Goal: Navigation & Orientation: Understand site structure

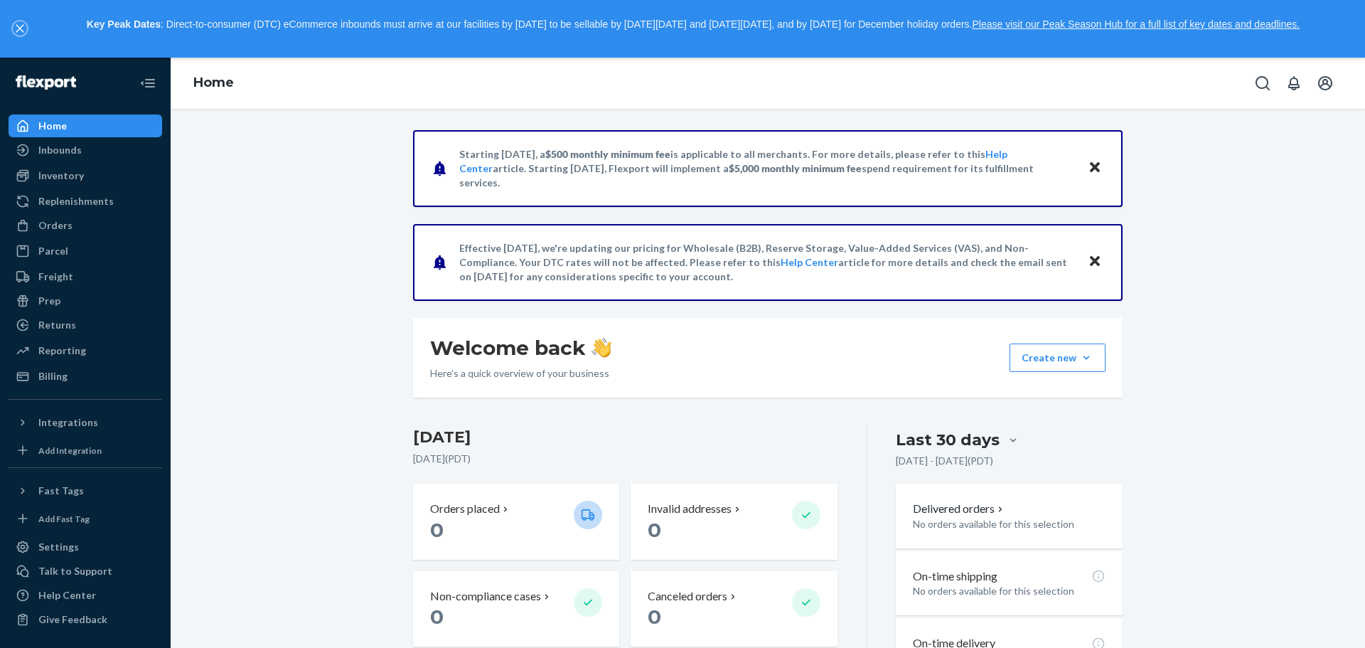
click at [21, 28] on icon "close," at bounding box center [20, 28] width 9 height 9
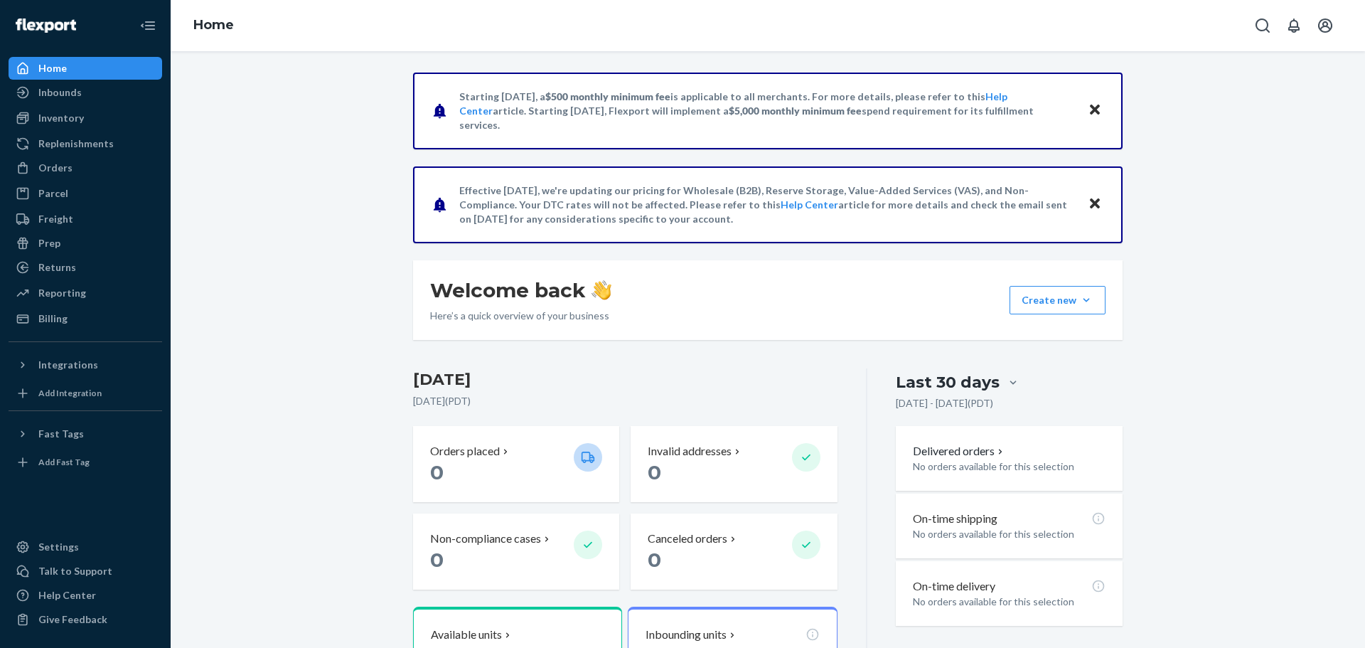
click at [274, 554] on div "Starting [DATE], a $500 monthly minimum fee is applicable to all merchants. For…" at bounding box center [767, 453] width 1173 height 760
click at [105, 553] on div "Settings" at bounding box center [85, 547] width 151 height 20
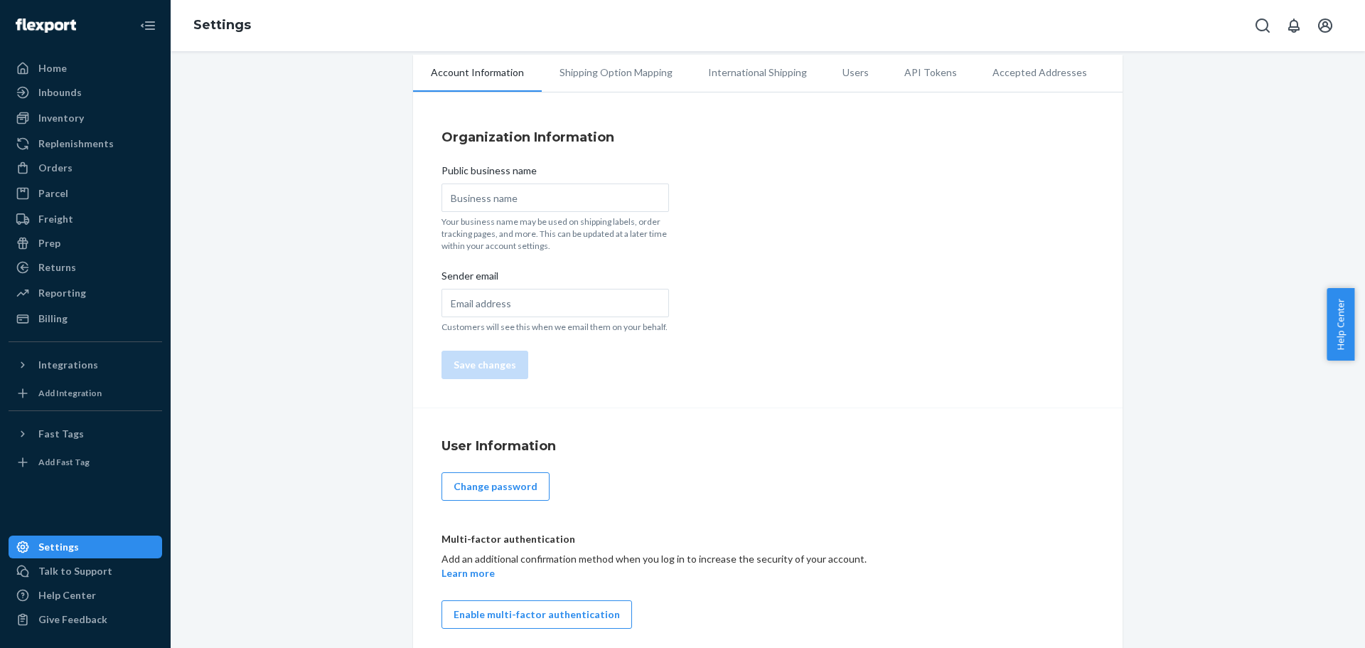
scroll to position [27, 0]
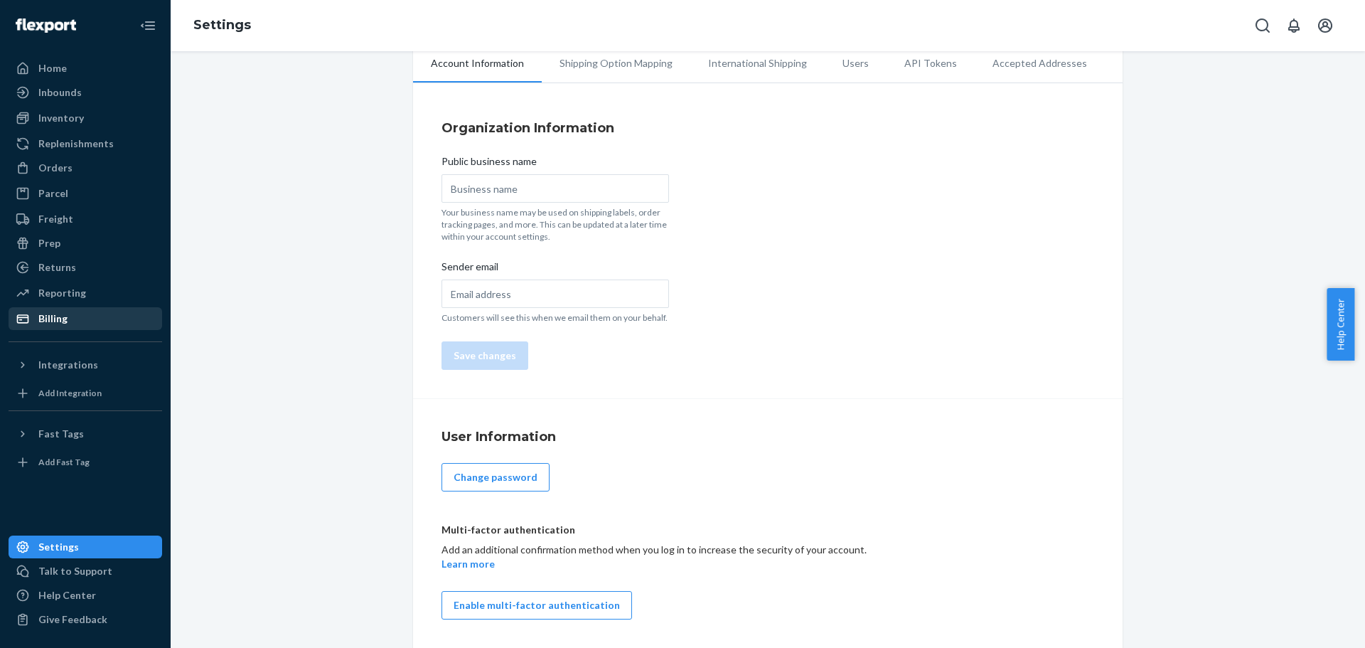
click at [60, 314] on div "Billing" at bounding box center [52, 318] width 29 height 14
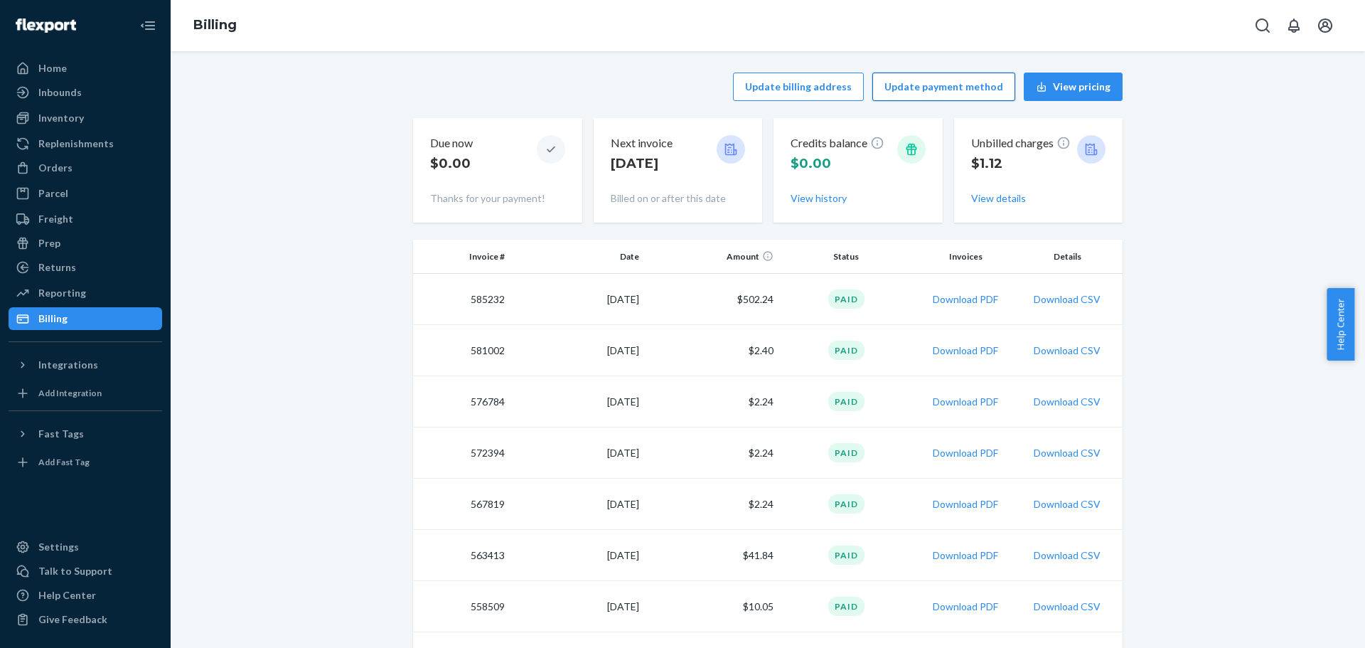
click at [937, 89] on button "Update payment method" at bounding box center [944, 87] width 143 height 28
click at [108, 313] on div "Billing" at bounding box center [85, 319] width 151 height 20
click at [955, 92] on button "Update payment method" at bounding box center [944, 87] width 143 height 28
click at [1094, 89] on button "View pricing" at bounding box center [1073, 87] width 99 height 28
click at [1086, 85] on button "View pricing" at bounding box center [1073, 87] width 99 height 28
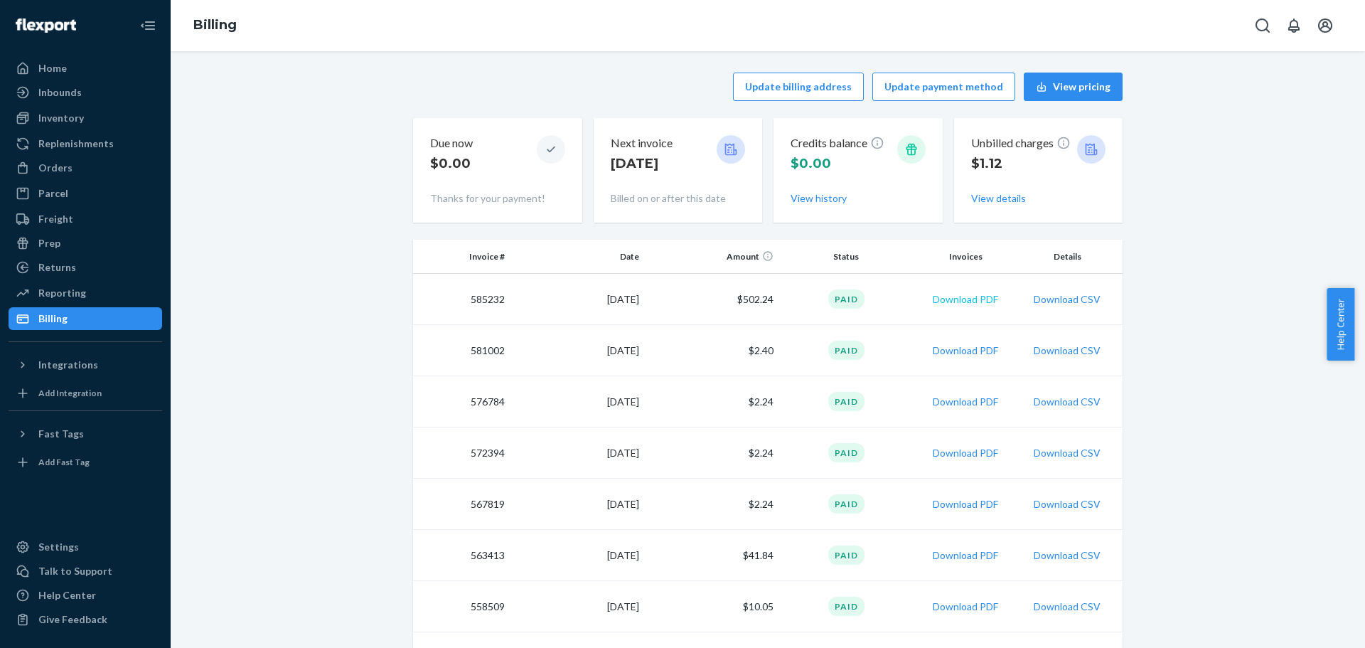
click at [957, 304] on button "Download PDF" at bounding box center [965, 299] width 65 height 14
click at [960, 91] on button "Update payment method" at bounding box center [944, 87] width 143 height 28
click at [896, 85] on button "Update payment method" at bounding box center [944, 87] width 143 height 28
click at [115, 90] on div "Inbounds" at bounding box center [85, 92] width 151 height 20
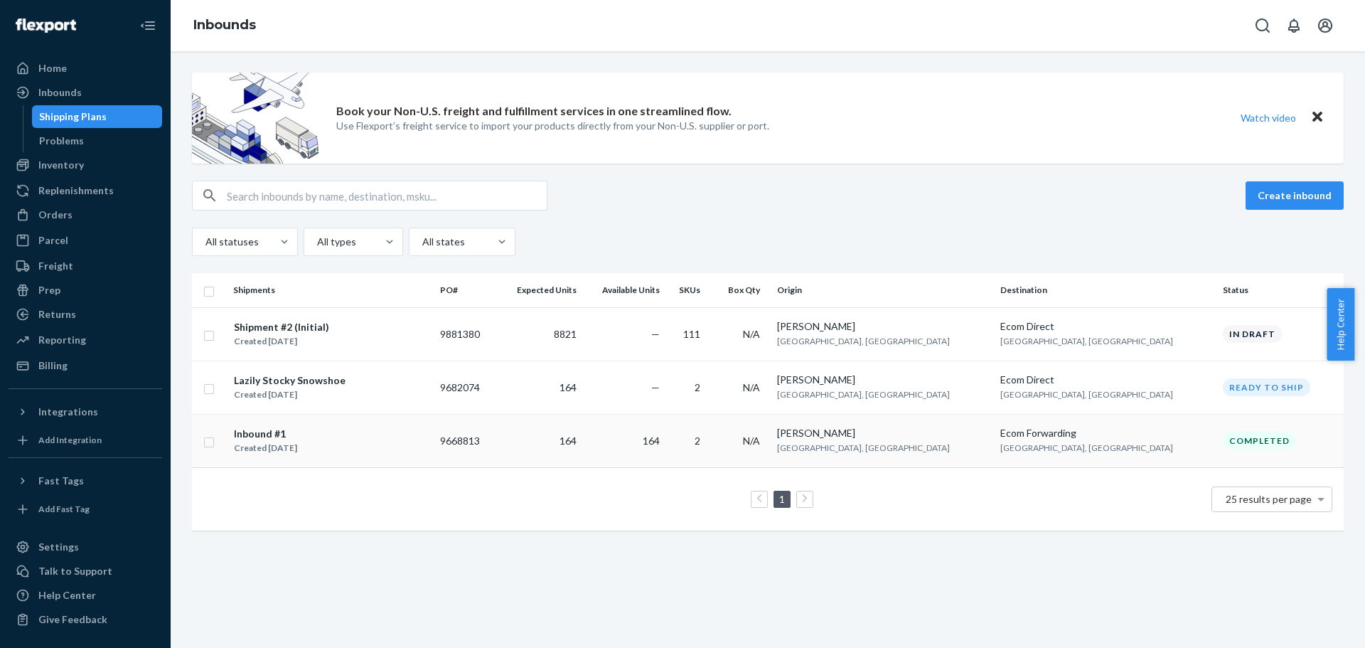
click at [575, 428] on td "164" at bounding box center [539, 440] width 86 height 53
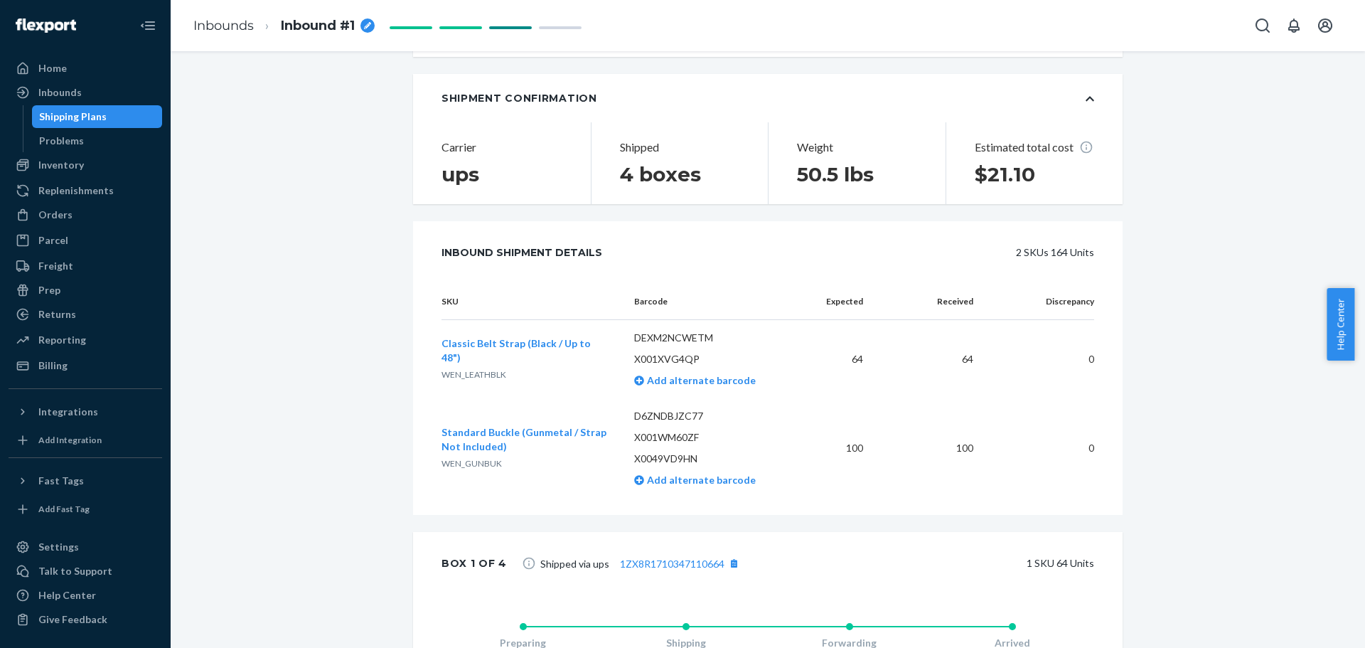
scroll to position [640, 0]
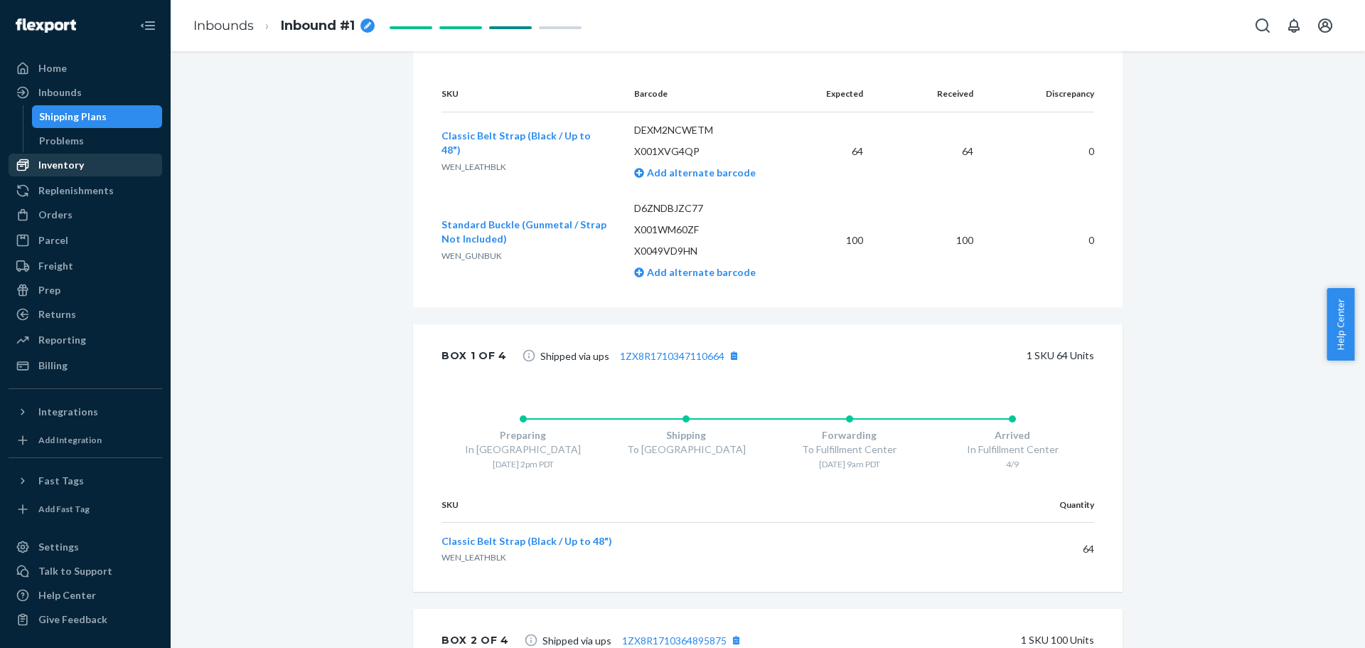
click at [122, 159] on div "Inventory" at bounding box center [85, 165] width 151 height 20
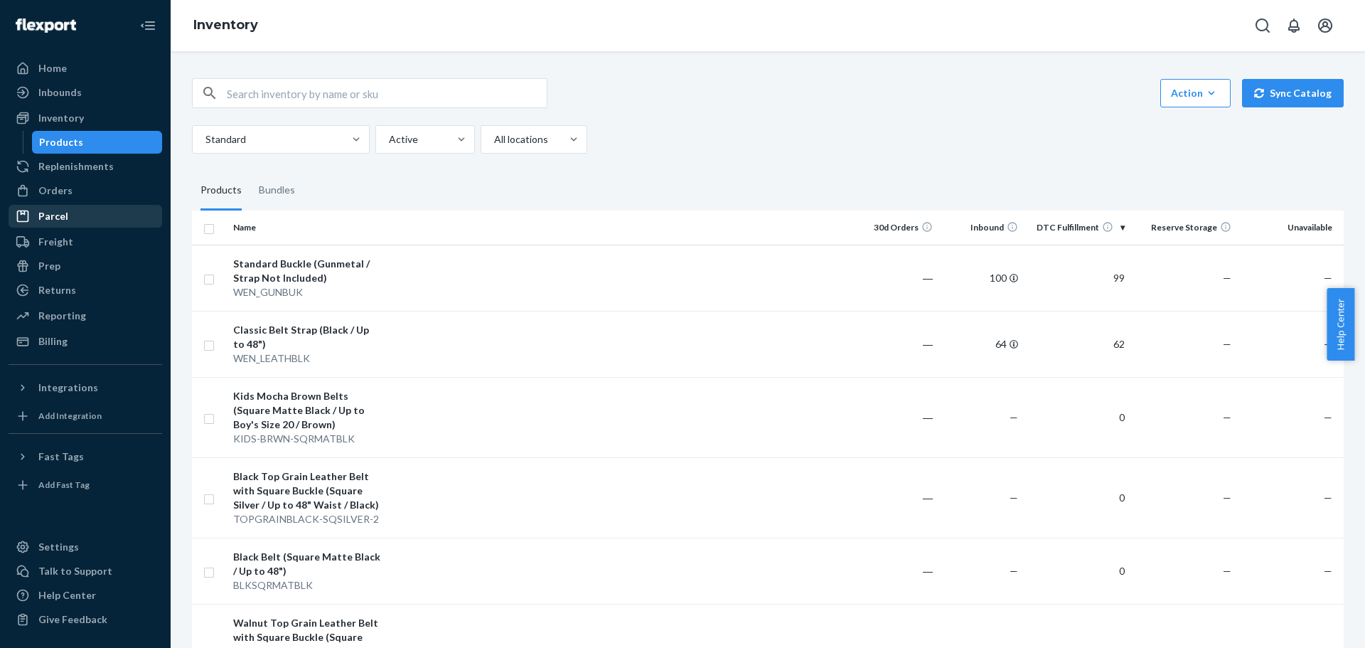
click at [99, 205] on link "Parcel" at bounding box center [86, 216] width 154 height 23
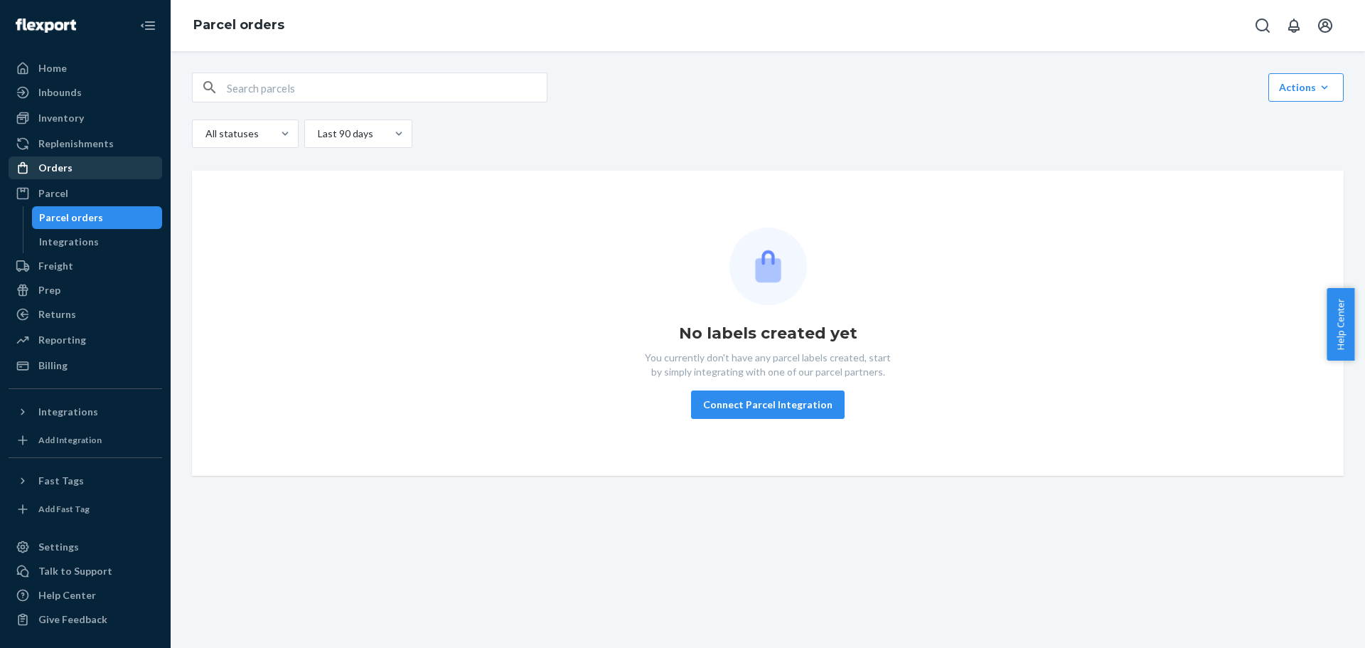
click at [100, 178] on link "Orders" at bounding box center [86, 167] width 154 height 23
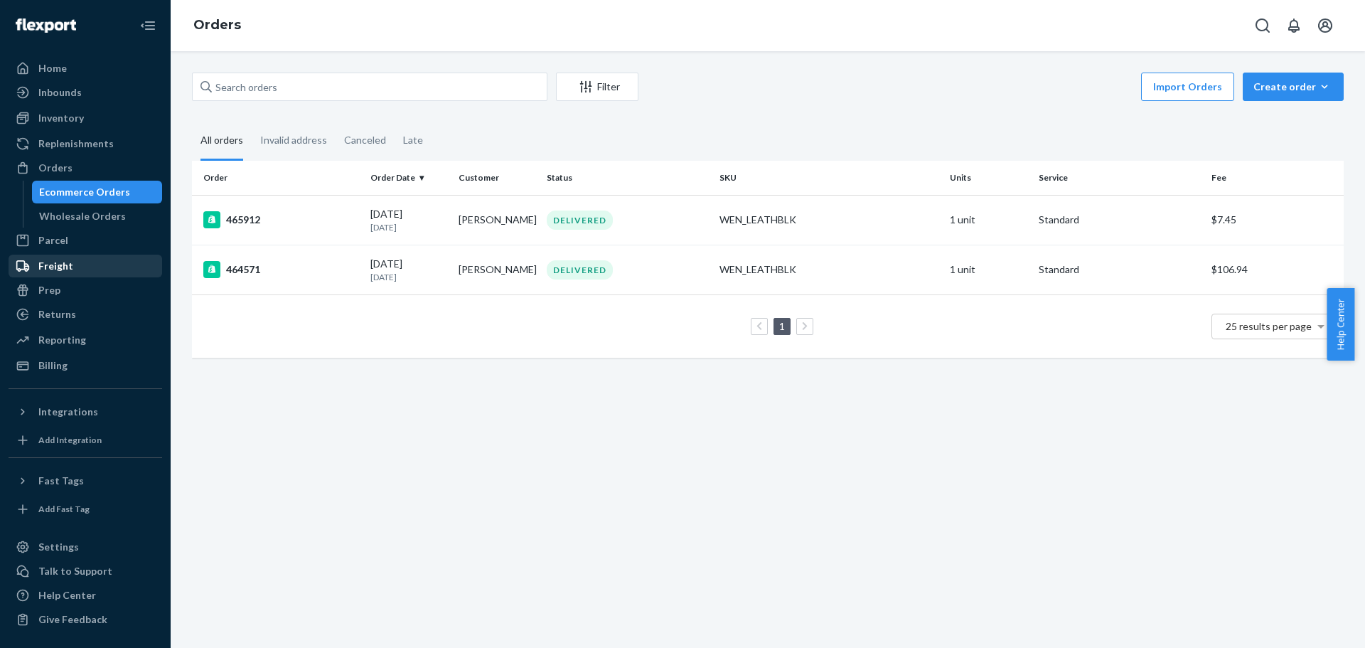
click at [103, 267] on div "Freight" at bounding box center [85, 266] width 151 height 20
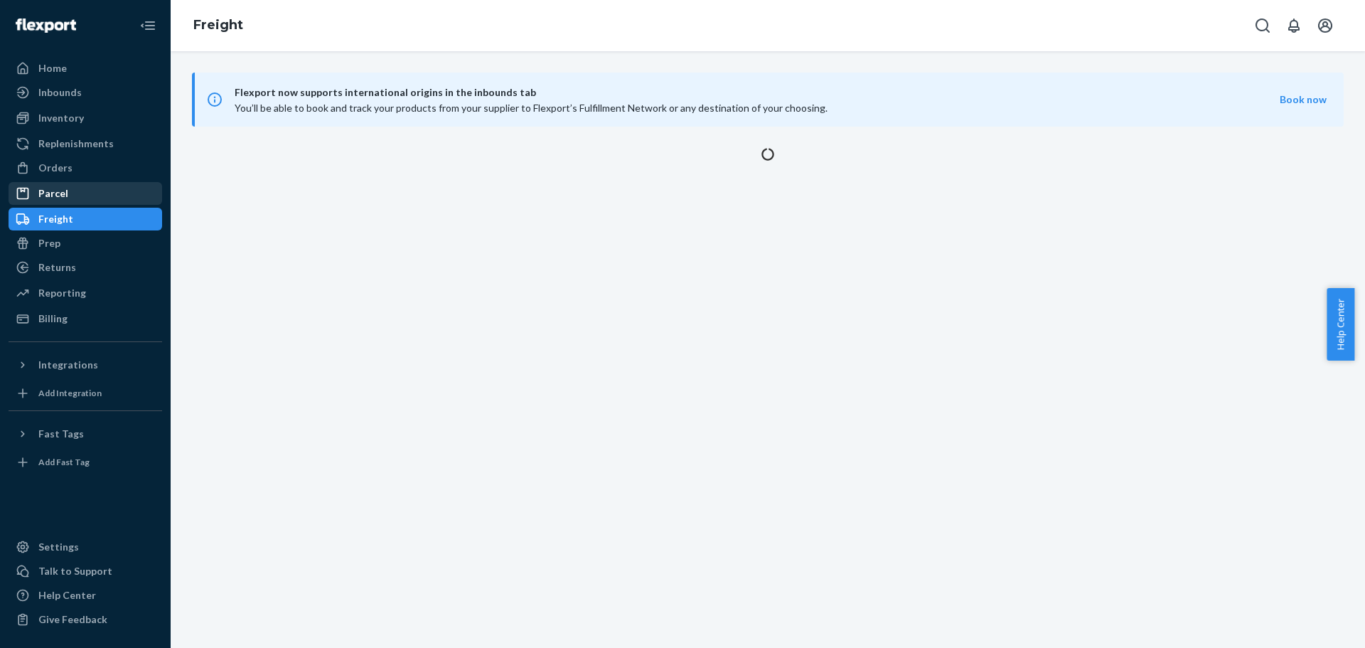
click at [110, 204] on link "Parcel" at bounding box center [86, 193] width 154 height 23
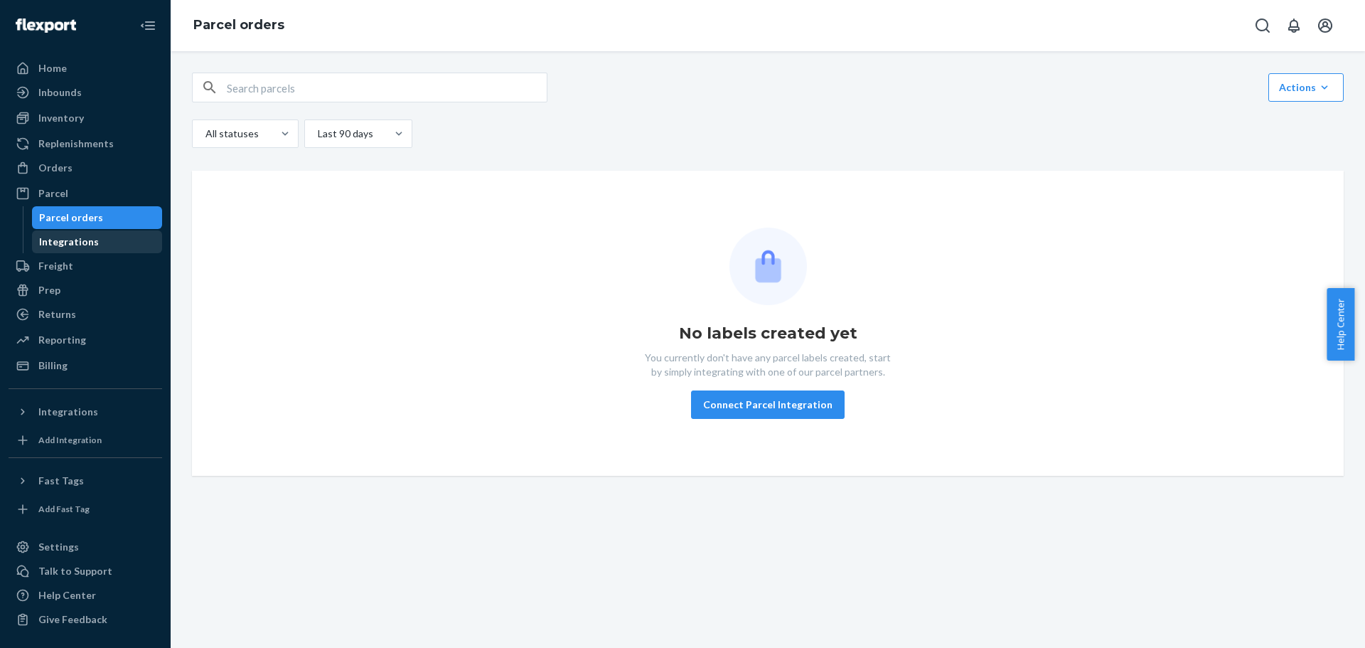
click at [105, 231] on link "Integrations" at bounding box center [97, 241] width 131 height 23
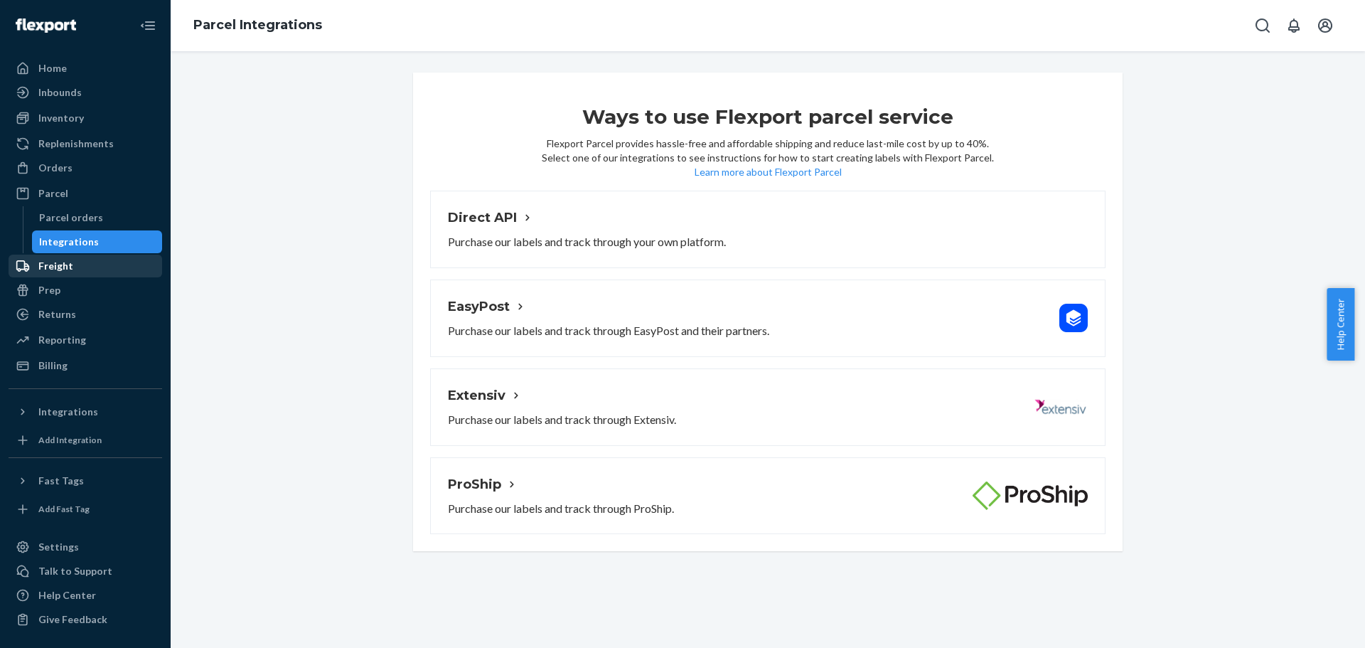
click at [107, 274] on div "Freight" at bounding box center [85, 266] width 151 height 20
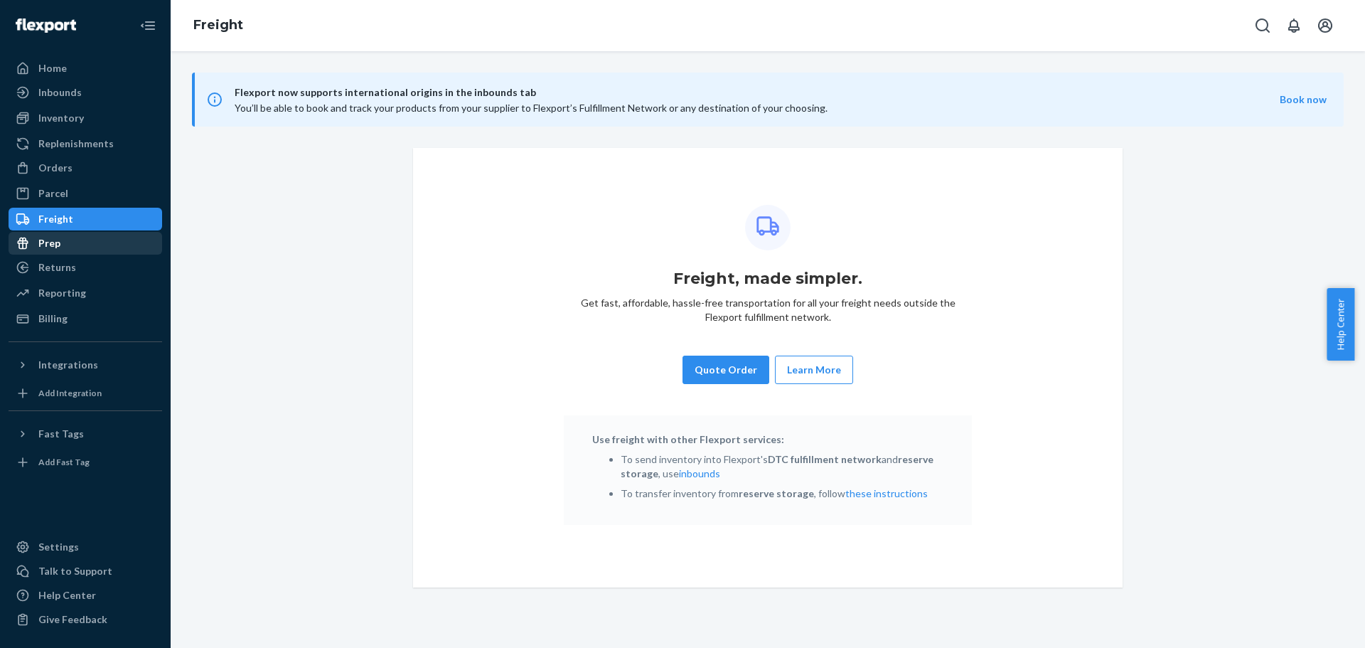
click at [111, 245] on div "Prep" at bounding box center [85, 243] width 151 height 20
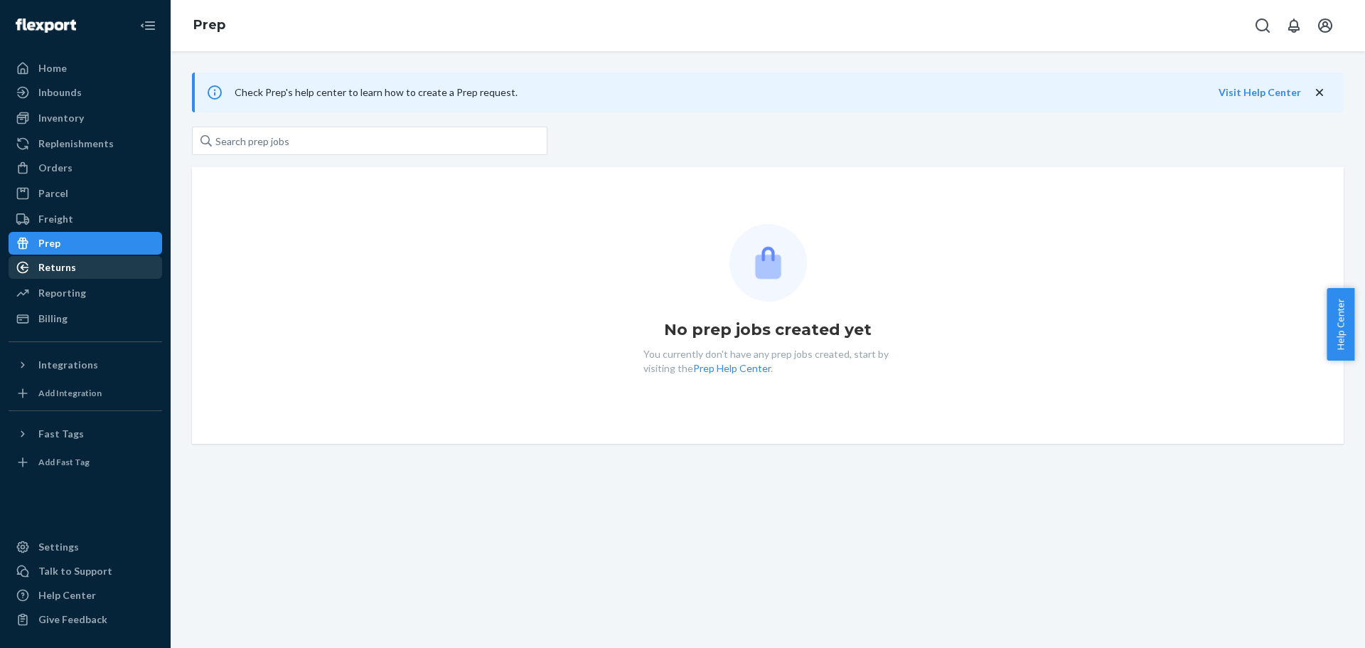
click at [103, 260] on div "Returns" at bounding box center [85, 267] width 151 height 20
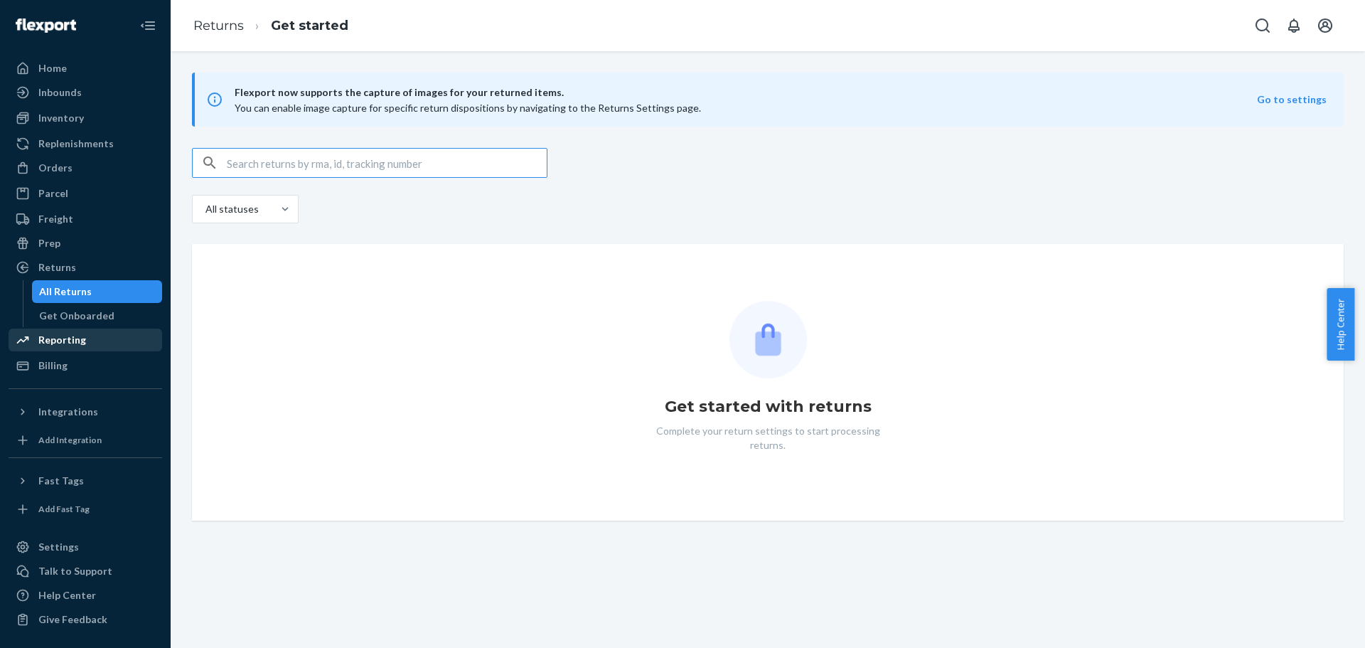
click at [111, 342] on div "Reporting" at bounding box center [85, 340] width 151 height 20
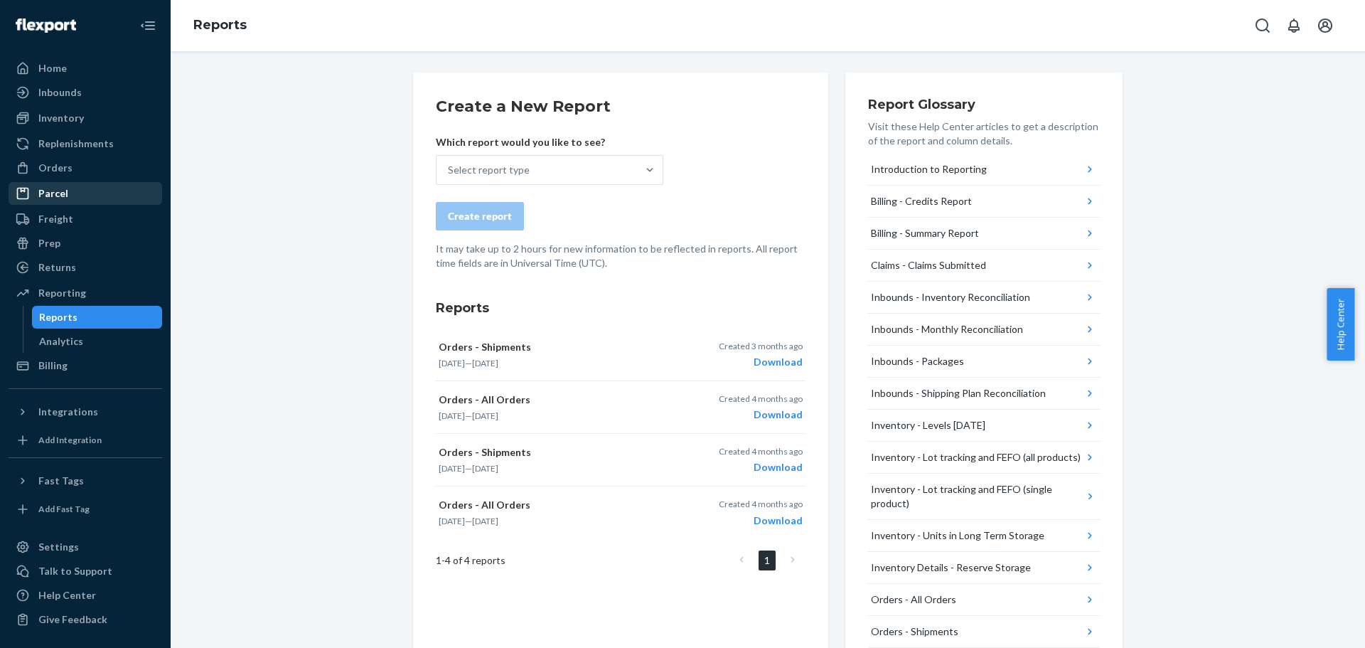
click at [119, 199] on div "Parcel" at bounding box center [85, 193] width 151 height 20
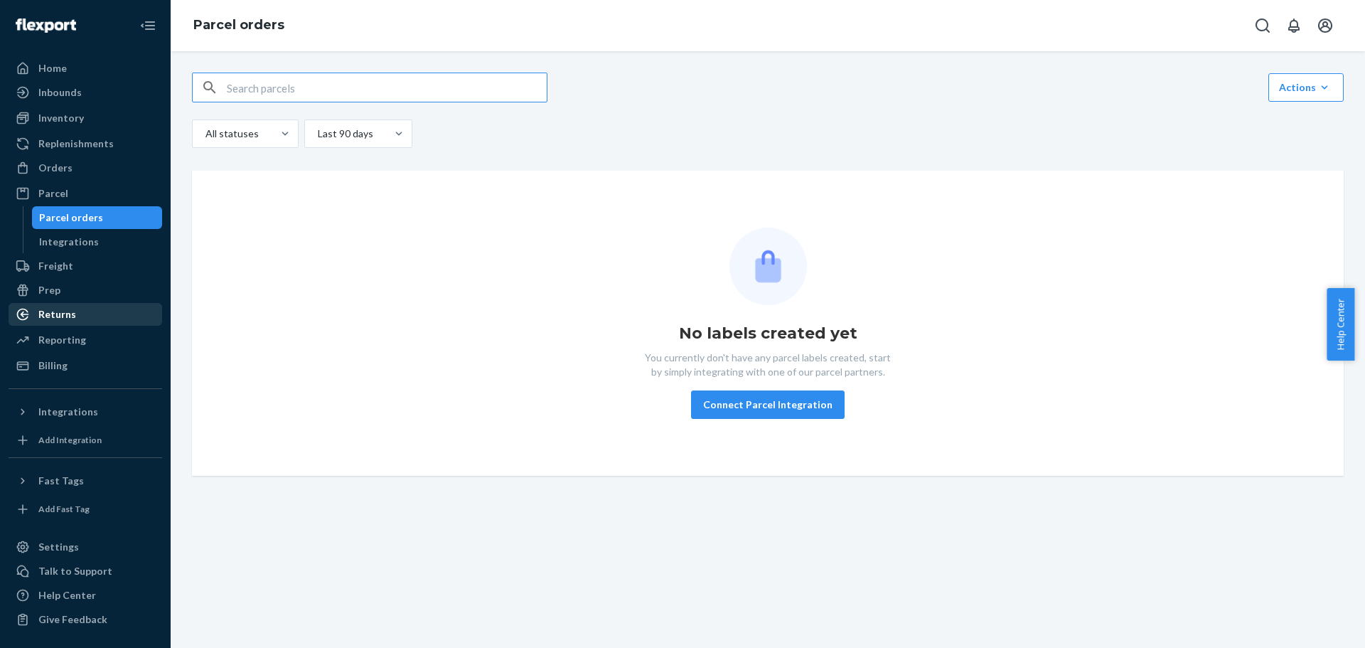
click at [104, 315] on div "Returns" at bounding box center [85, 314] width 151 height 20
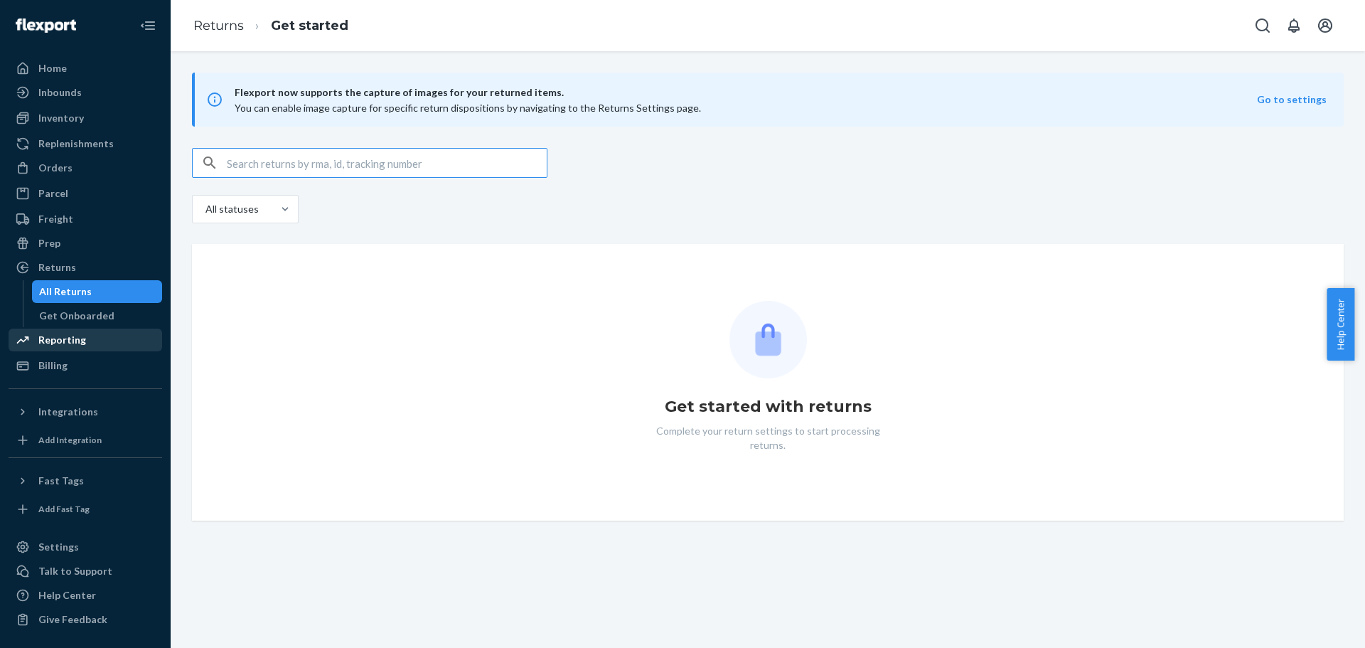
click at [106, 336] on div "Reporting" at bounding box center [85, 340] width 151 height 20
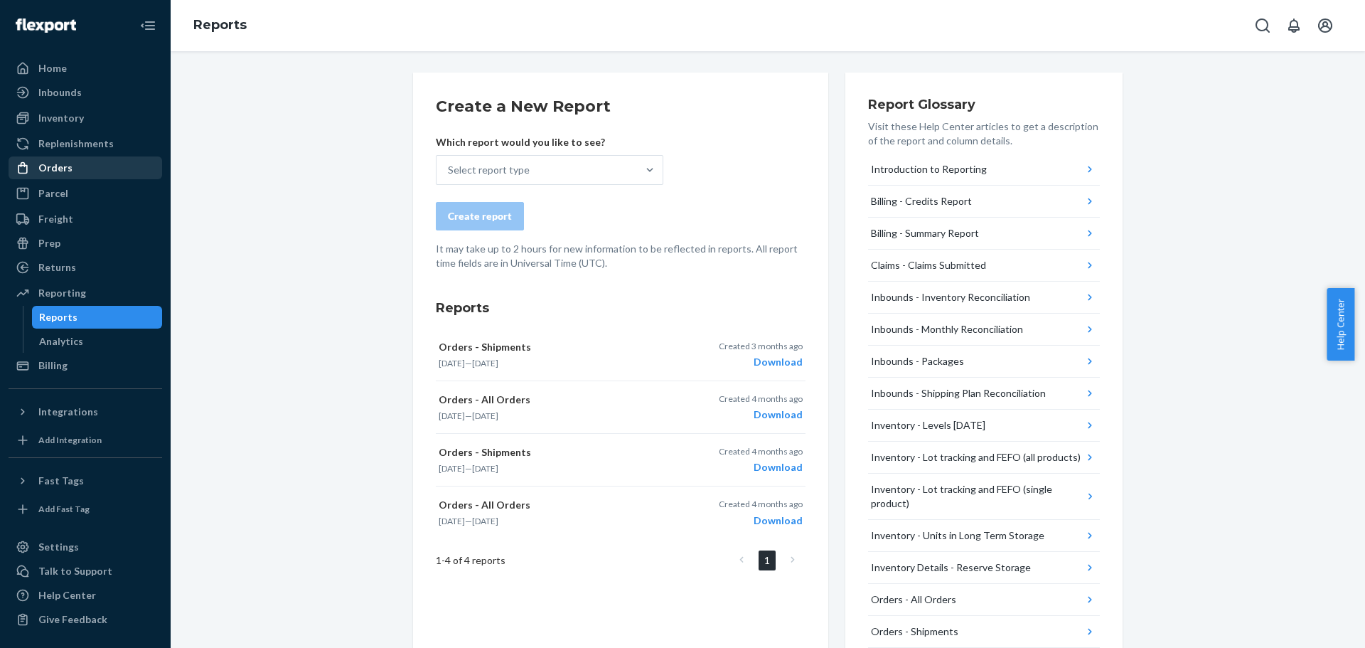
click at [114, 158] on div "Orders" at bounding box center [85, 168] width 151 height 20
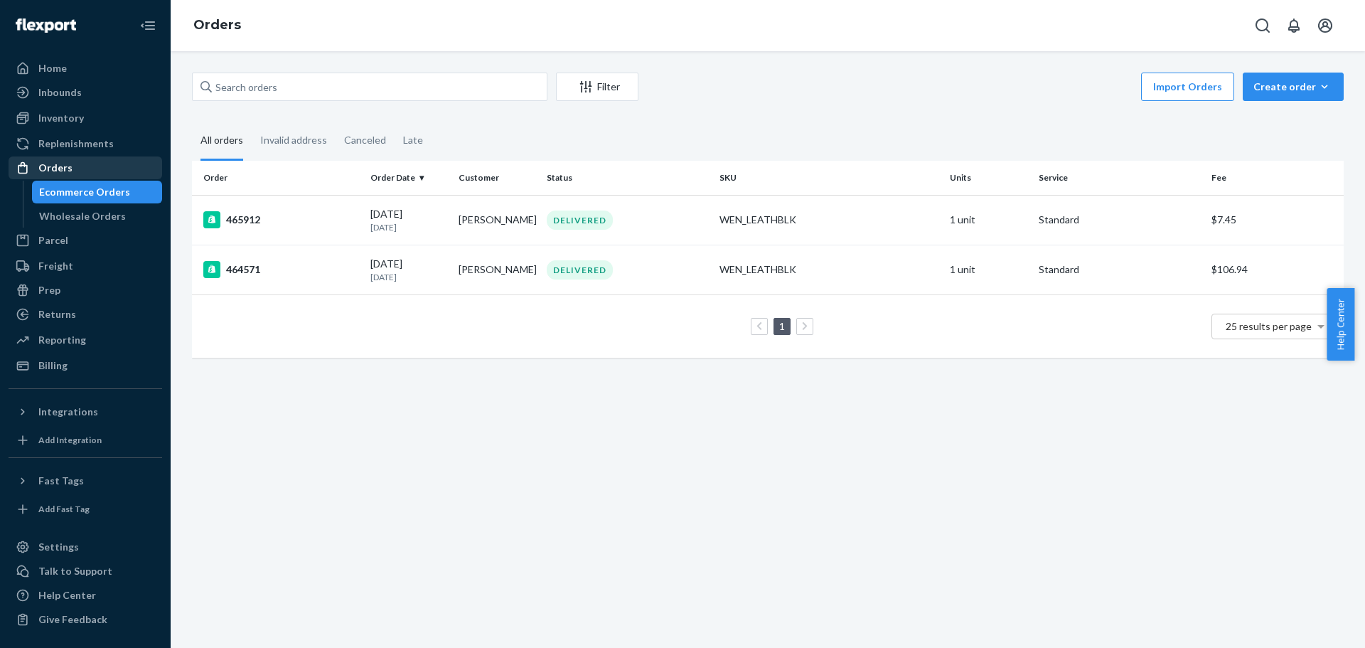
click at [81, 166] on div "Orders" at bounding box center [85, 168] width 151 height 20
click at [77, 98] on div "Inbounds" at bounding box center [59, 92] width 43 height 14
